Goal: Check status

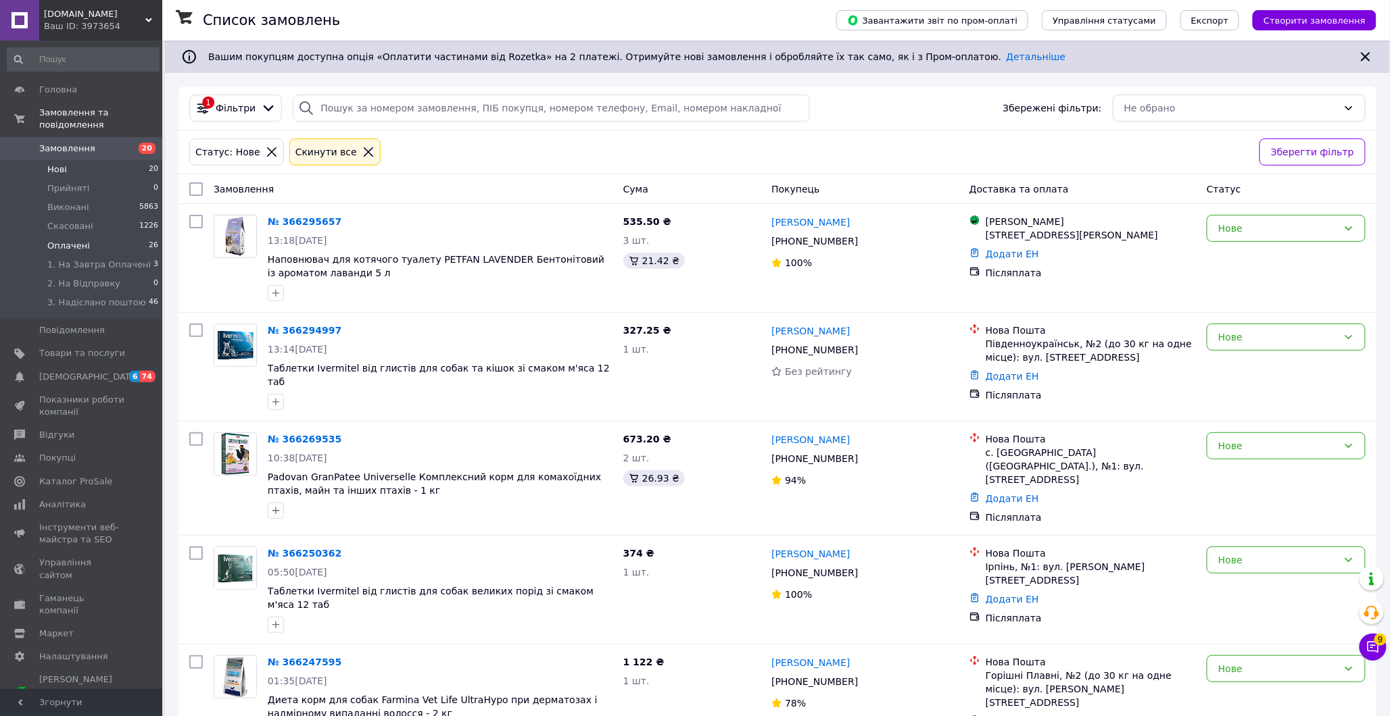
click at [139, 237] on li "Оплачені 26" at bounding box center [83, 246] width 166 height 19
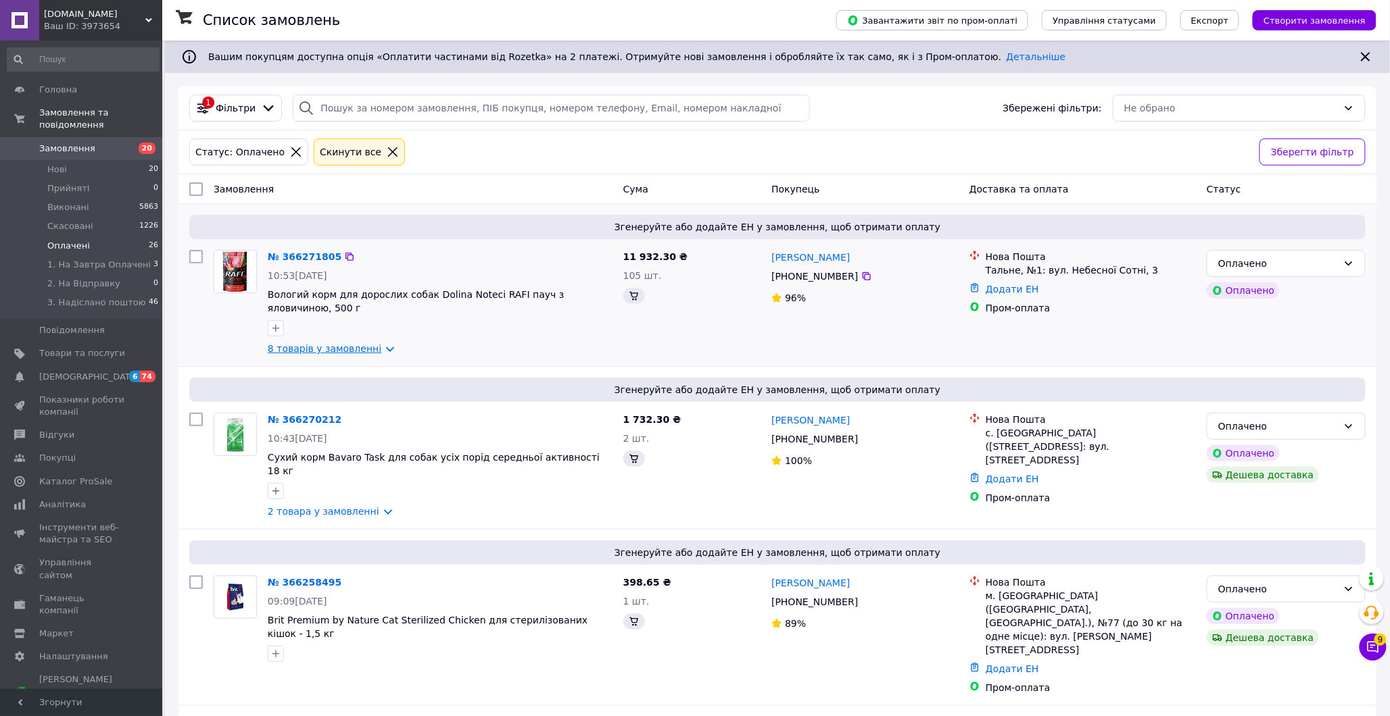
click at [373, 343] on link "8 товарів у замовленні" at bounding box center [325, 348] width 114 height 11
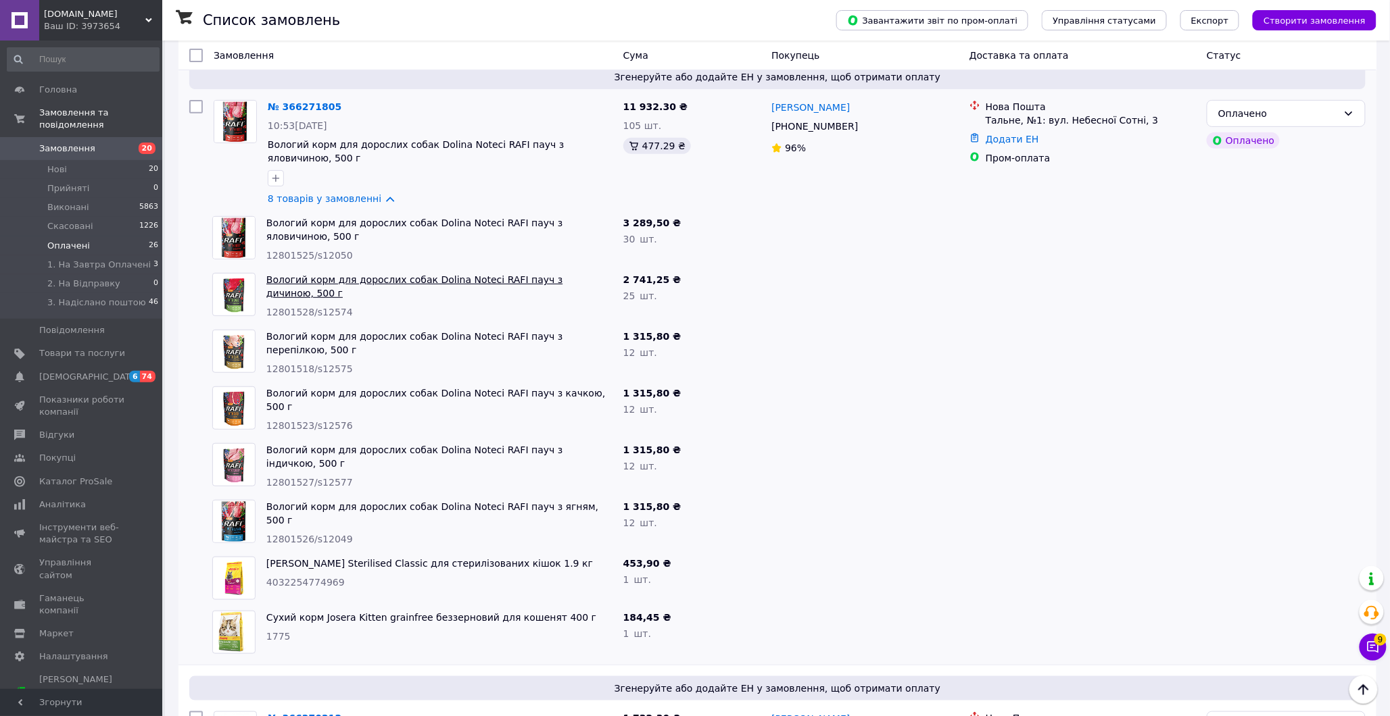
scroll to position [75, 0]
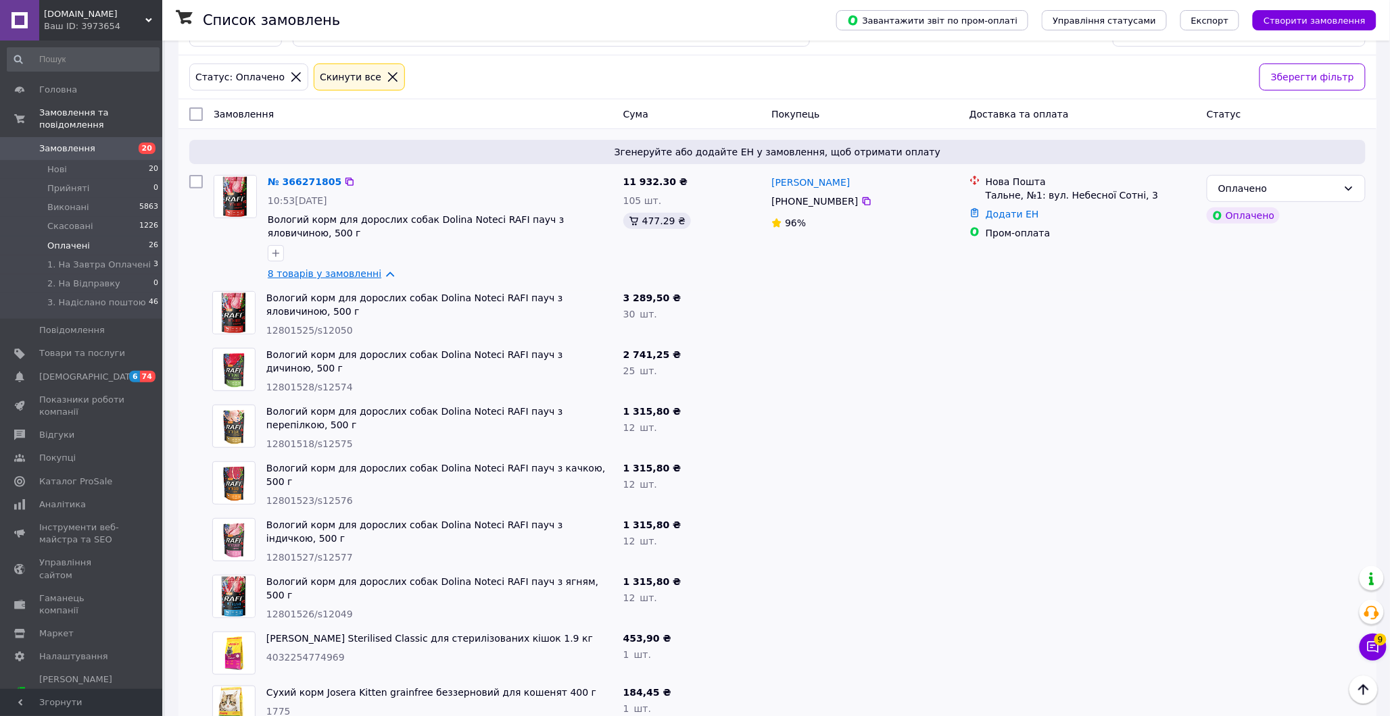
click at [337, 268] on link "8 товарів у замовленні" at bounding box center [325, 273] width 114 height 11
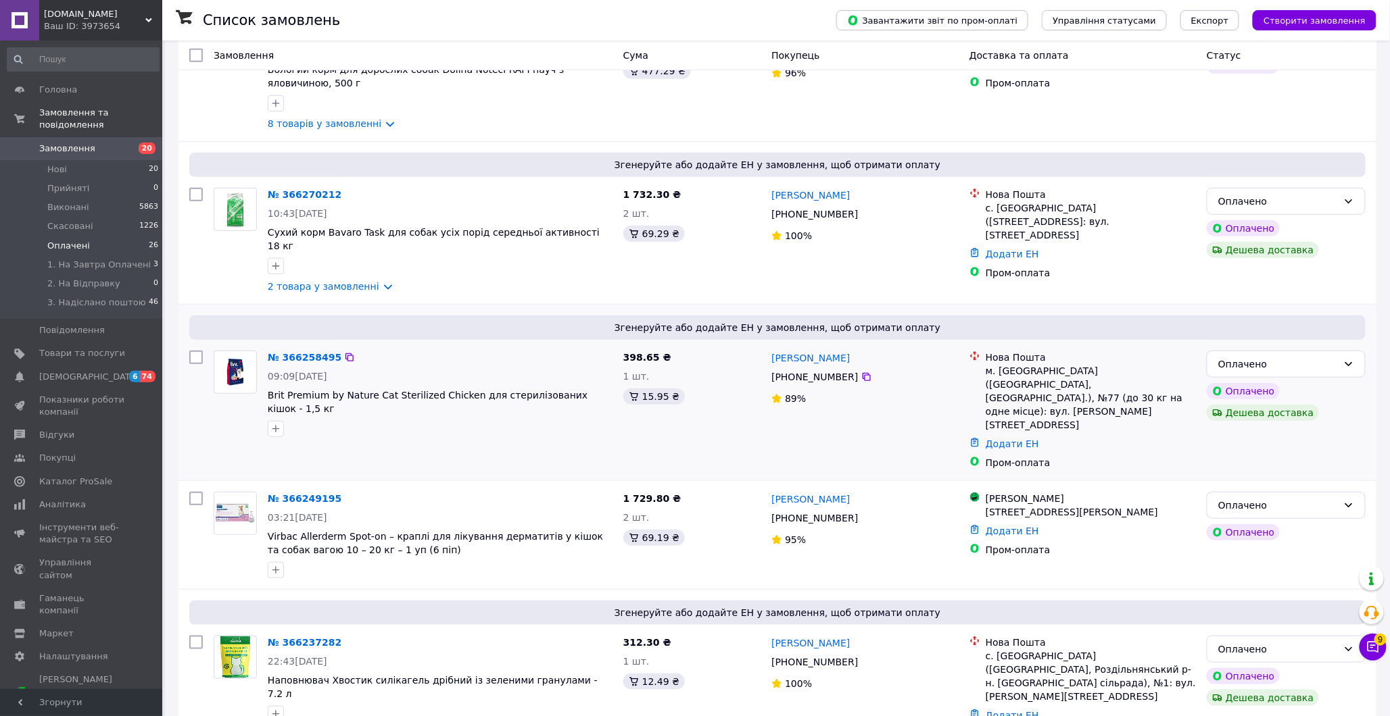
scroll to position [300, 0]
